Goal: Task Accomplishment & Management: Use online tool/utility

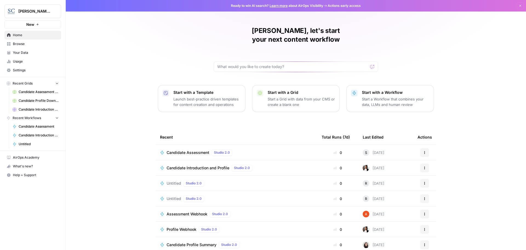
drag, startPoint x: 0, startPoint y: 0, endPoint x: 181, endPoint y: 143, distance: 231.2
click at [181, 150] on span "Candidate Assessment" at bounding box center [188, 152] width 43 height 5
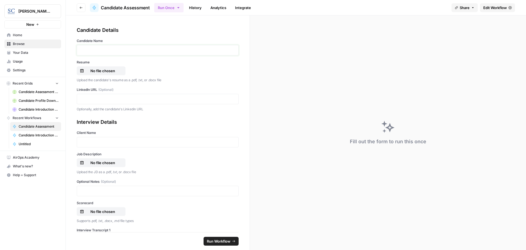
click at [91, 50] on p at bounding box center [157, 49] width 155 height 5
click at [99, 72] on p "No file chosen" at bounding box center [102, 70] width 35 height 5
click at [79, 98] on div at bounding box center [158, 99] width 162 height 10
drag, startPoint x: 79, startPoint y: 98, endPoint x: 82, endPoint y: 98, distance: 3.0
click at [82, 98] on p at bounding box center [157, 98] width 155 height 5
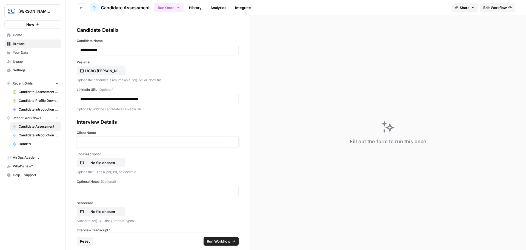
click at [85, 141] on p at bounding box center [157, 141] width 155 height 5
click at [98, 164] on p "No file chosen" at bounding box center [102, 162] width 35 height 5
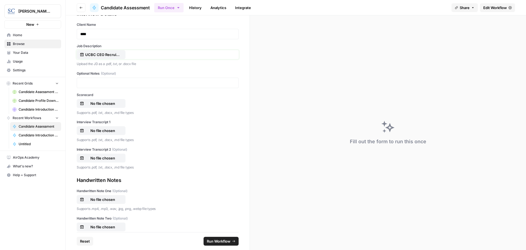
scroll to position [110, 0]
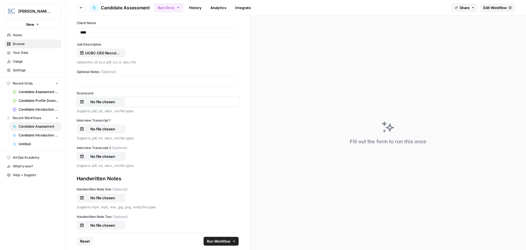
click at [96, 103] on p "No file chosen" at bounding box center [102, 101] width 35 height 5
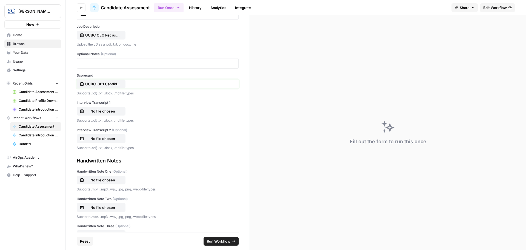
scroll to position [137, 0]
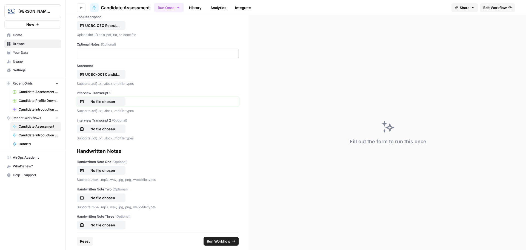
click at [100, 101] on p "No file chosen" at bounding box center [102, 101] width 35 height 5
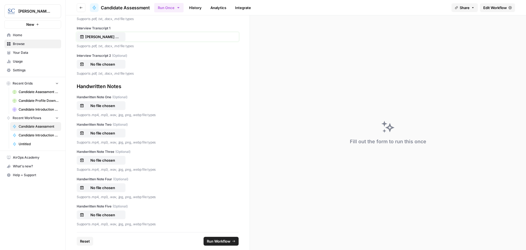
scroll to position [203, 0]
click at [218, 240] on span "Run Workflow" at bounding box center [219, 240] width 24 height 5
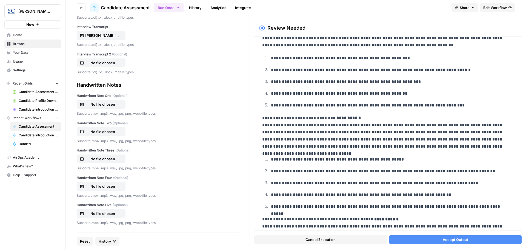
scroll to position [301, 0]
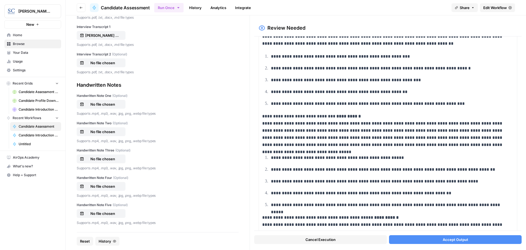
click at [456, 239] on span "Accept Output" at bounding box center [455, 238] width 25 height 5
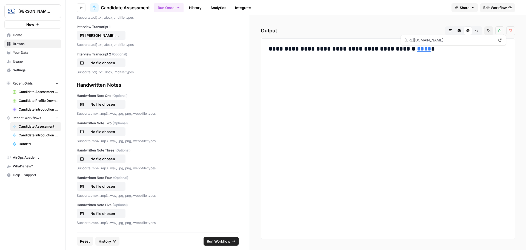
click at [417, 49] on link "****" at bounding box center [424, 49] width 14 height 6
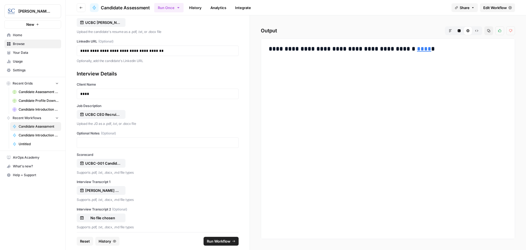
scroll to position [0, 0]
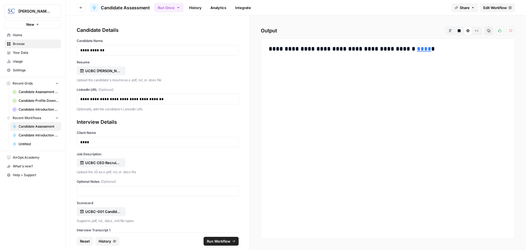
click at [25, 137] on span "Candidate Introduction and Profile" at bounding box center [39, 135] width 40 height 5
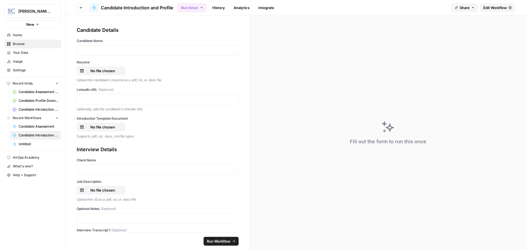
click at [17, 35] on span "Home" at bounding box center [36, 35] width 46 height 5
